Goal: Transaction & Acquisition: Obtain resource

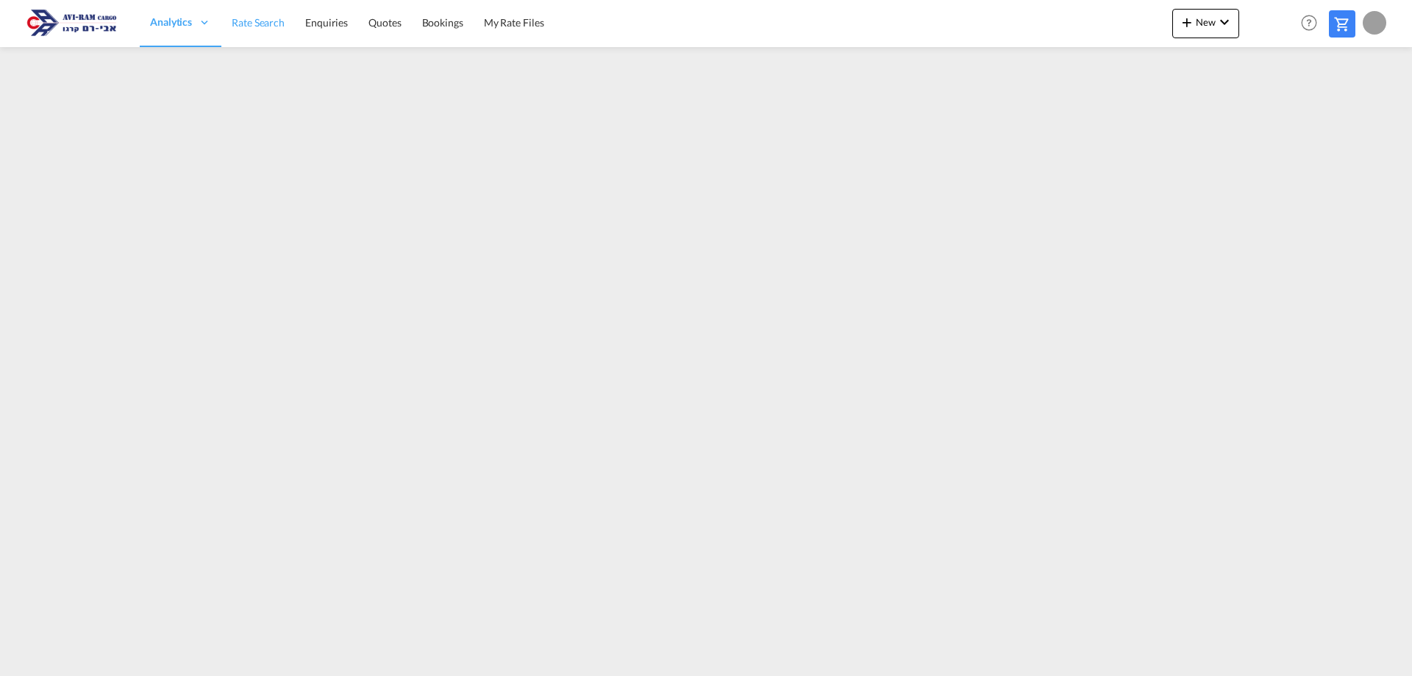
click at [274, 26] on span "Rate Search" at bounding box center [258, 22] width 53 height 13
click at [170, 35] on div "Analytics" at bounding box center [181, 23] width 82 height 48
click at [240, 24] on span "Rate Search" at bounding box center [258, 22] width 53 height 13
click at [507, 18] on span "My Rate Files" at bounding box center [514, 22] width 60 height 13
click at [255, 27] on span "Rate Search" at bounding box center [258, 22] width 53 height 13
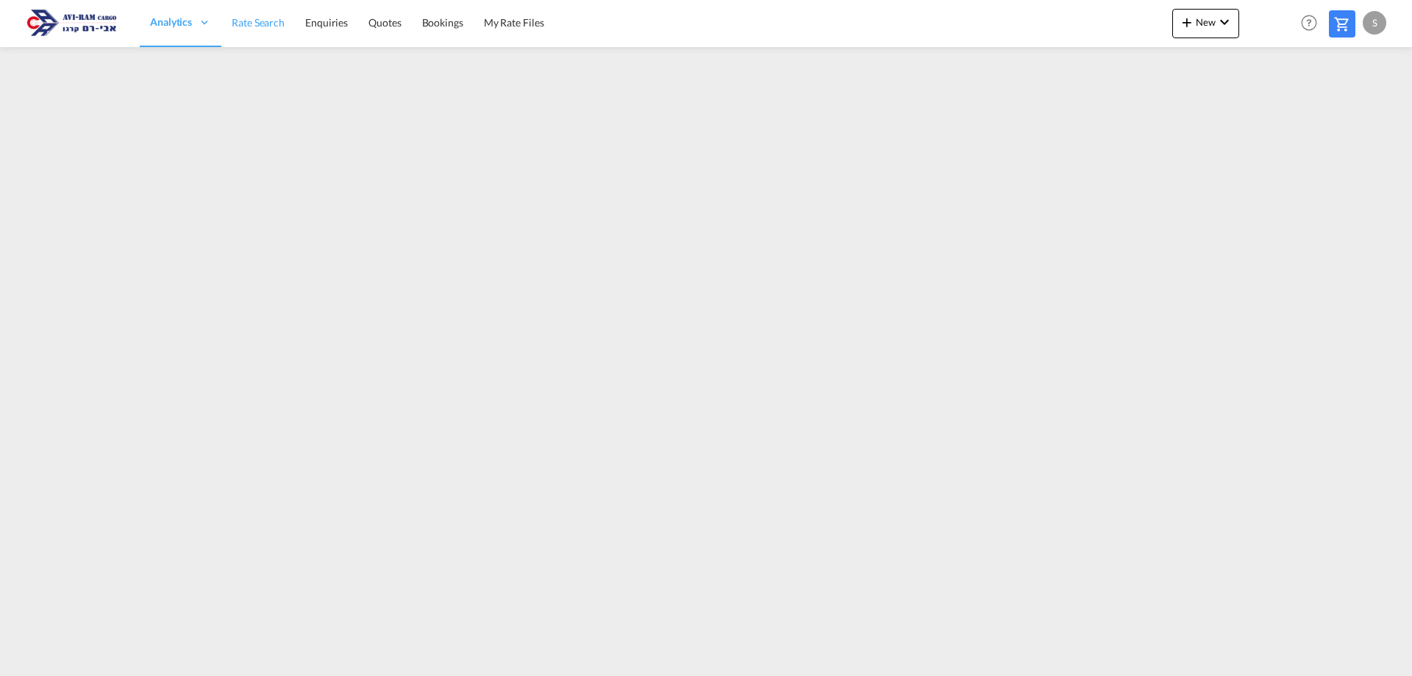
click at [272, 24] on span "Rate Search" at bounding box center [258, 22] width 53 height 13
click at [384, 19] on span "Quotes" at bounding box center [385, 22] width 32 height 13
click at [254, 24] on span "Rate Search" at bounding box center [258, 22] width 53 height 13
click at [1216, 29] on md-icon "icon-chevron-down" at bounding box center [1225, 22] width 18 height 18
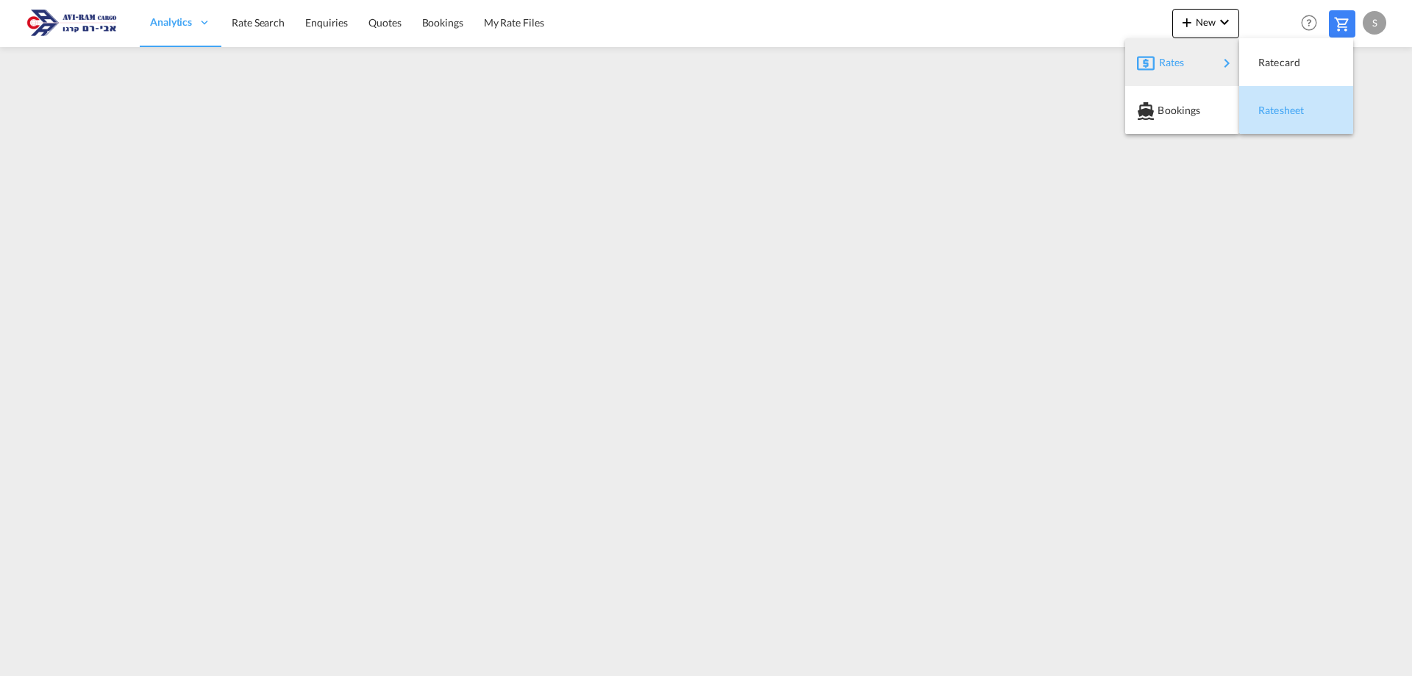
click at [1264, 98] on span "Ratesheet" at bounding box center [1266, 110] width 16 height 29
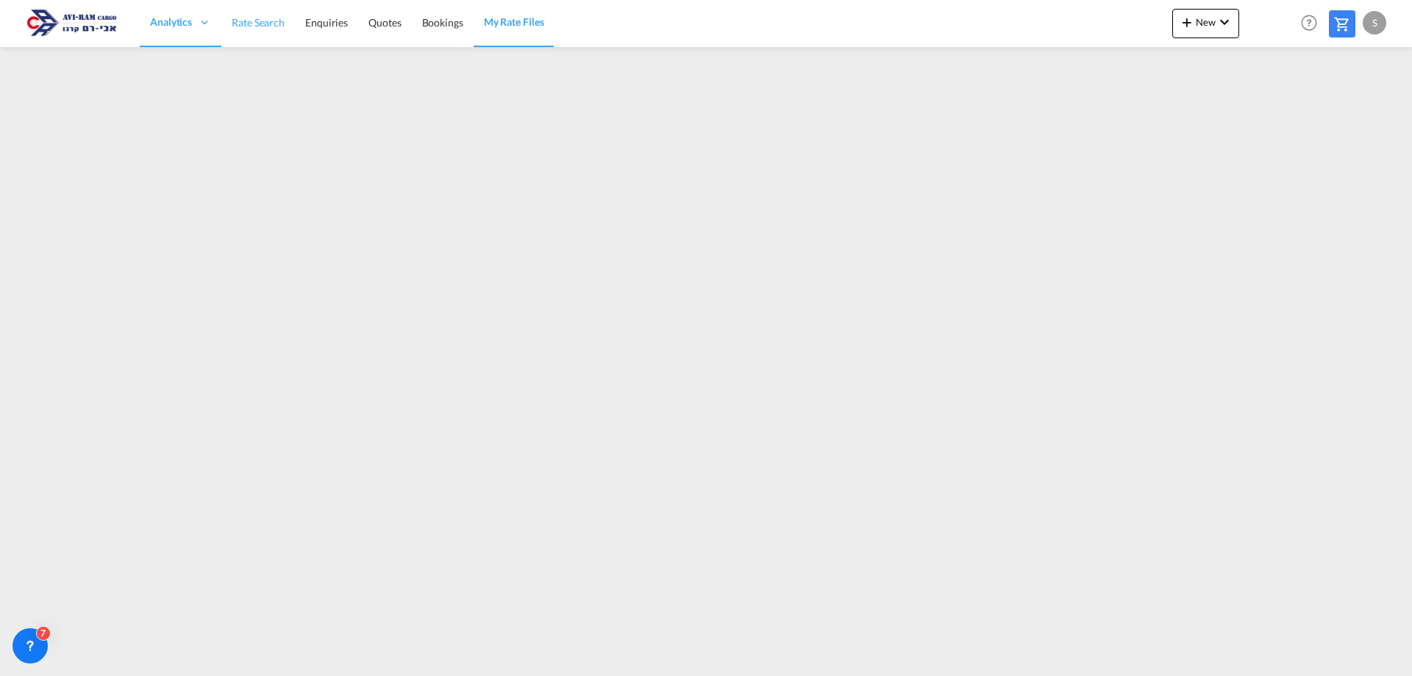
click at [246, 22] on span "Rate Search" at bounding box center [258, 22] width 53 height 13
